Goal: Transaction & Acquisition: Register for event/course

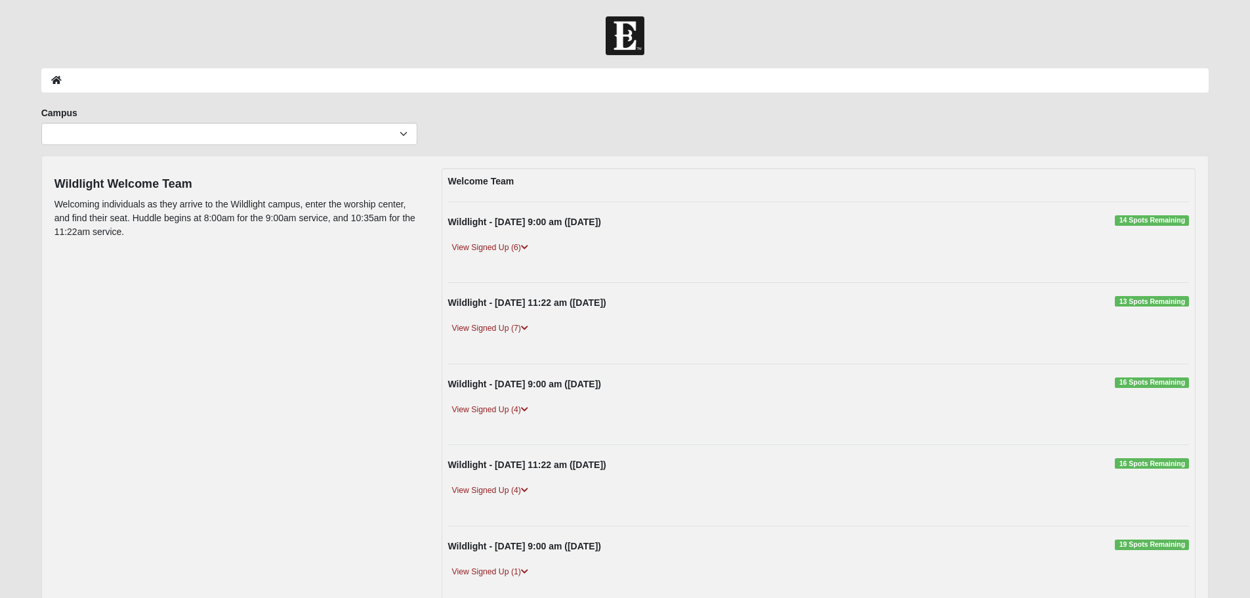
click at [539, 239] on div "Wildlight - [DATE] 9:00 am ([DATE]) 14 Spots Remaining View Signed Up (6) [PERS…" at bounding box center [818, 242] width 761 height 54
drag, startPoint x: 491, startPoint y: 246, endPoint x: 600, endPoint y: 245, distance: 109.6
click at [492, 246] on link "View Signed Up (6)" at bounding box center [490, 248] width 84 height 14
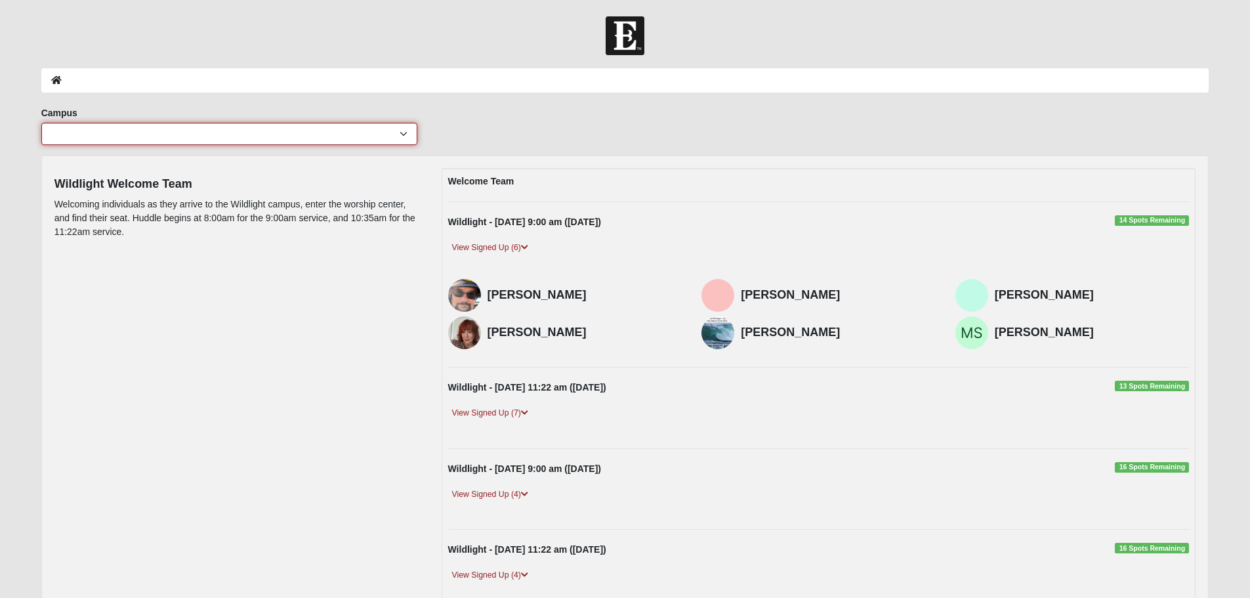
click at [360, 133] on select "[GEOGRAPHIC_DATA] [GEOGRAPHIC_DATA] (Coming Soon) Eleven22 Online [PERSON_NAME]…" at bounding box center [229, 134] width 376 height 22
select select "17"
click at [41, 123] on select "[GEOGRAPHIC_DATA] [GEOGRAPHIC_DATA] (Coming Soon) Eleven22 Online [PERSON_NAME]…" at bounding box center [229, 134] width 376 height 22
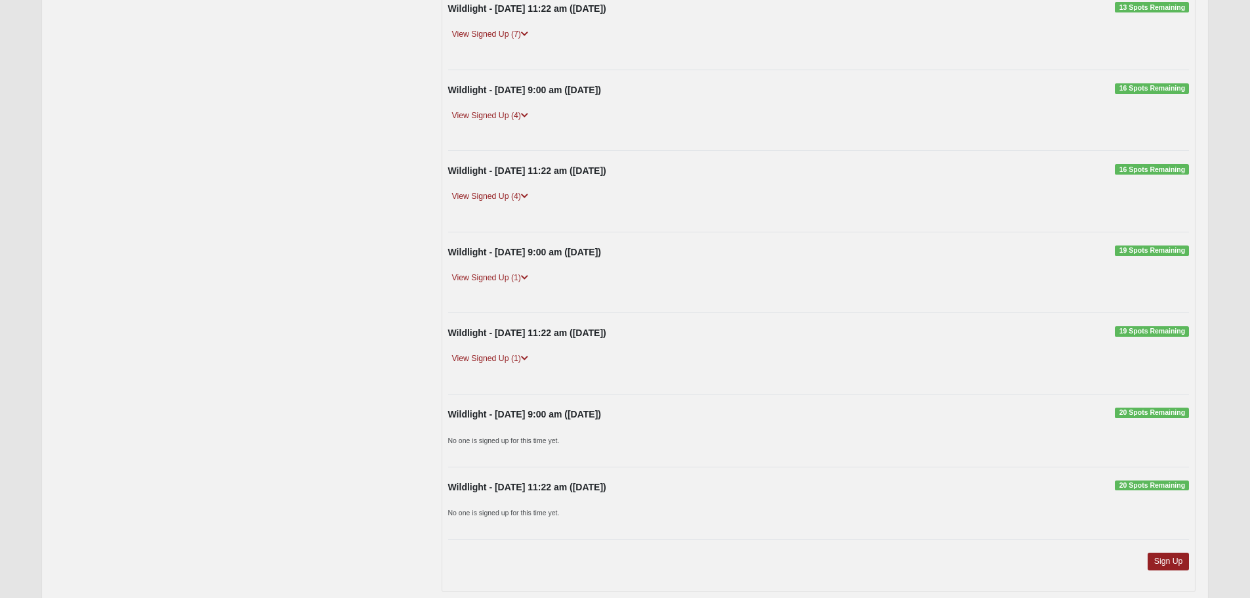
scroll to position [362, 0]
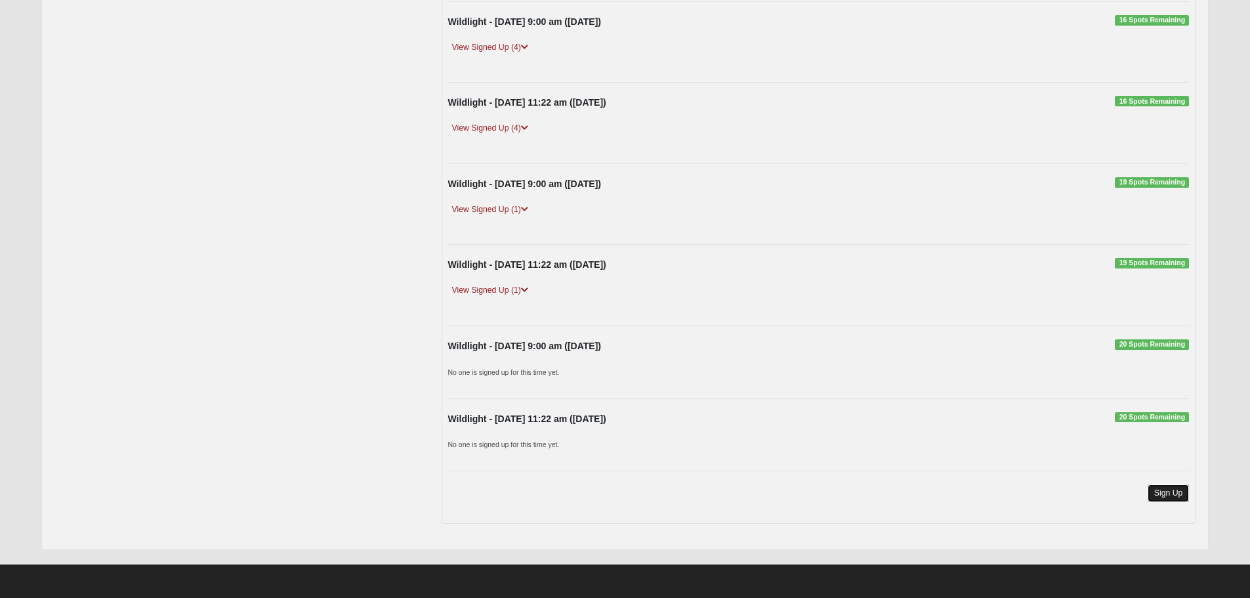
click at [1174, 495] on link "Sign Up" at bounding box center [1169, 493] width 42 height 18
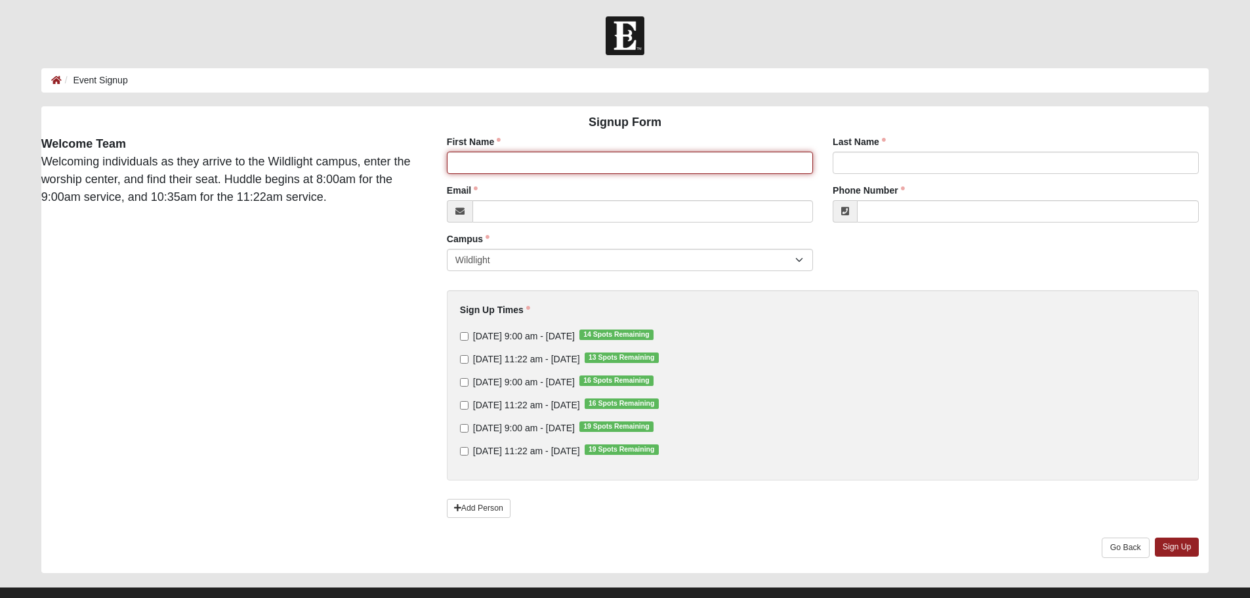
click at [476, 165] on input "First Name" at bounding box center [630, 163] width 366 height 22
type input "Janette"
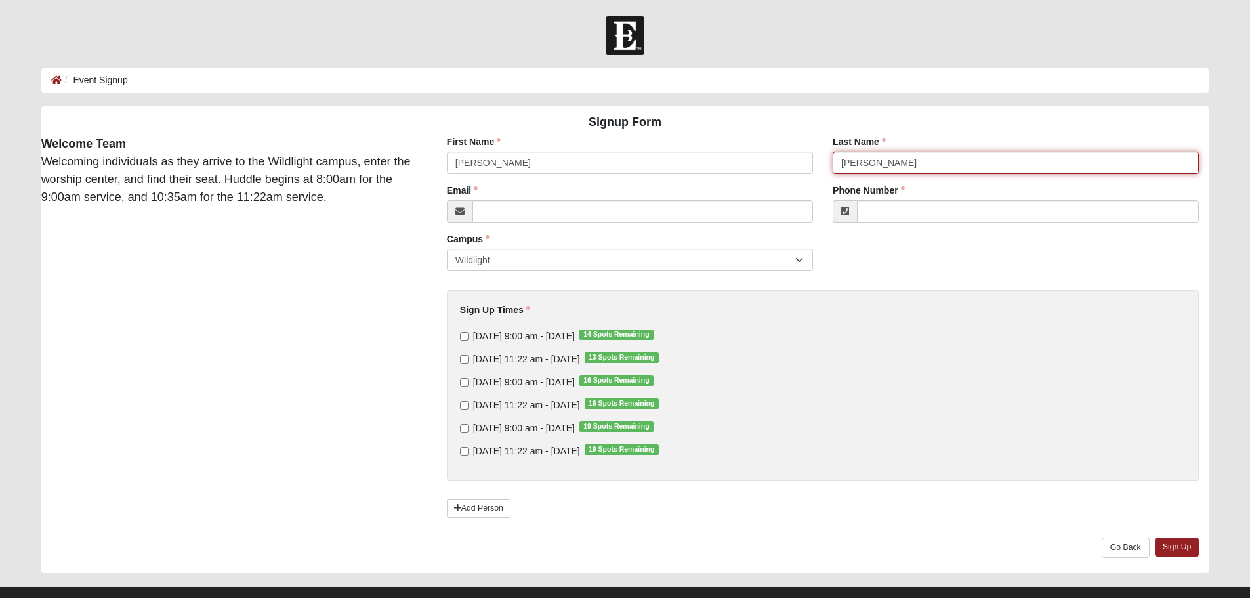
type input "Dorris"
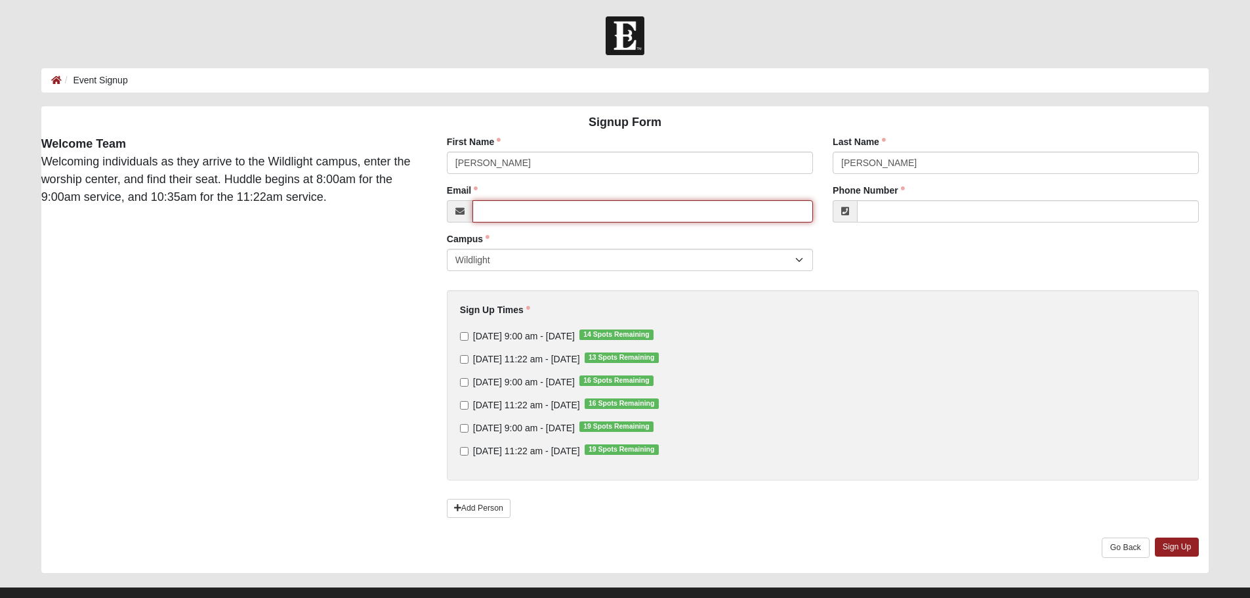
click at [516, 212] on input "Email" at bounding box center [642, 211] width 341 height 22
type input "jnttdrrs@gmail.com"
type input "(615) 618-4349"
click at [499, 337] on span "Sunday 9:00 am - Oct 12 2025 14 Spots Remaining" at bounding box center [524, 336] width 102 height 10
click at [468, 337] on input "Sunday 9:00 am - Oct 12 2025 14 Spots Remaining" at bounding box center [464, 336] width 9 height 9
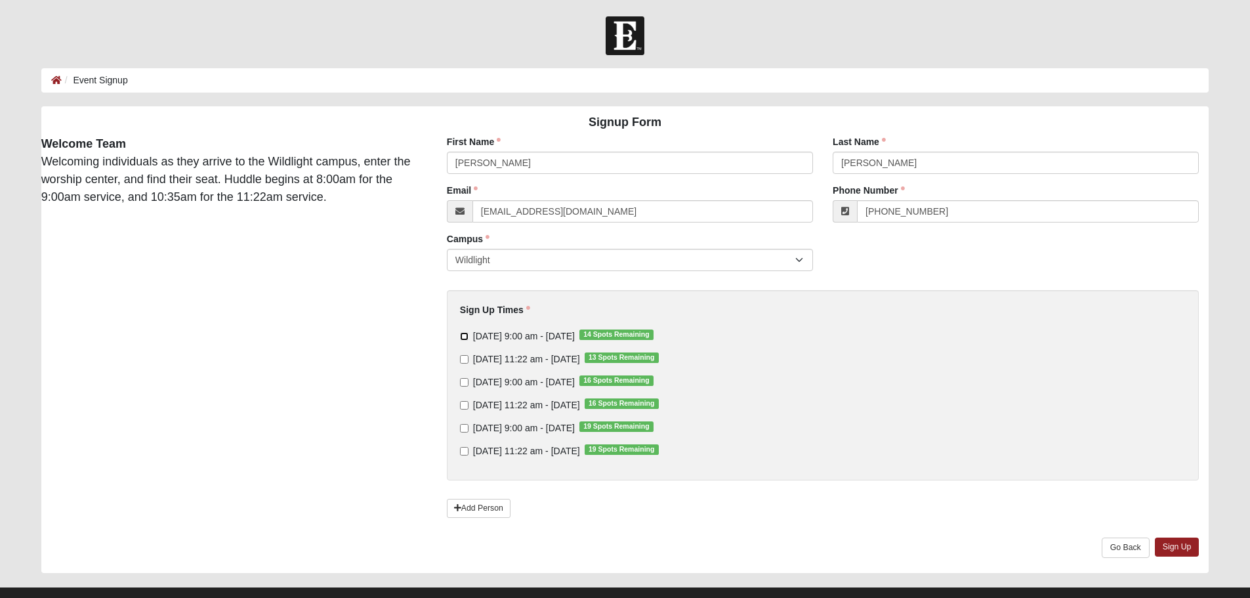
checkbox input "true"
click at [1182, 542] on link "Sign Up" at bounding box center [1177, 546] width 45 height 19
